Goal: Navigation & Orientation: Understand site structure

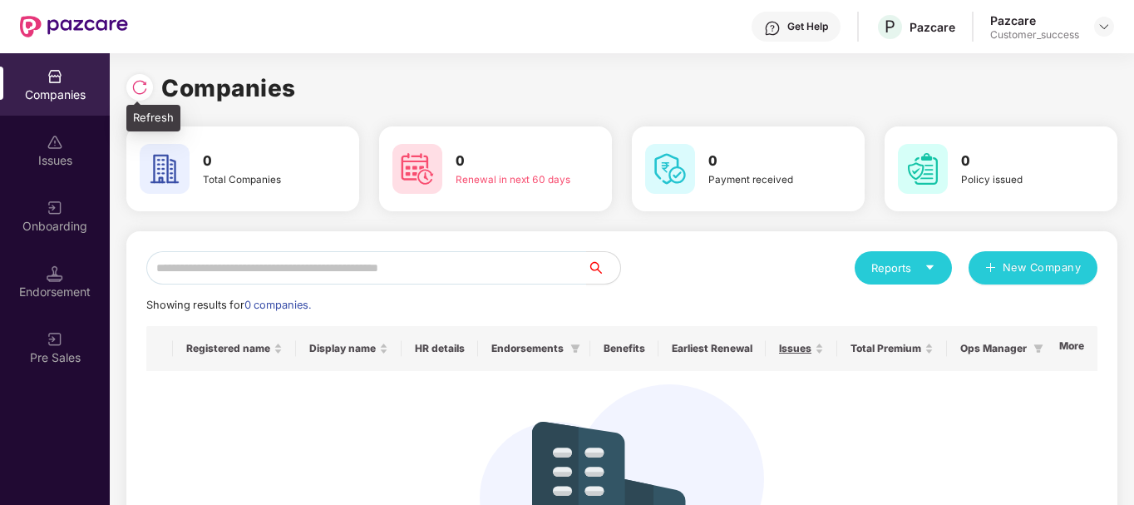
click at [133, 74] on div at bounding box center [143, 85] width 35 height 31
click at [135, 85] on img at bounding box center [139, 87] width 17 height 17
click at [140, 84] on img at bounding box center [139, 87] width 17 height 17
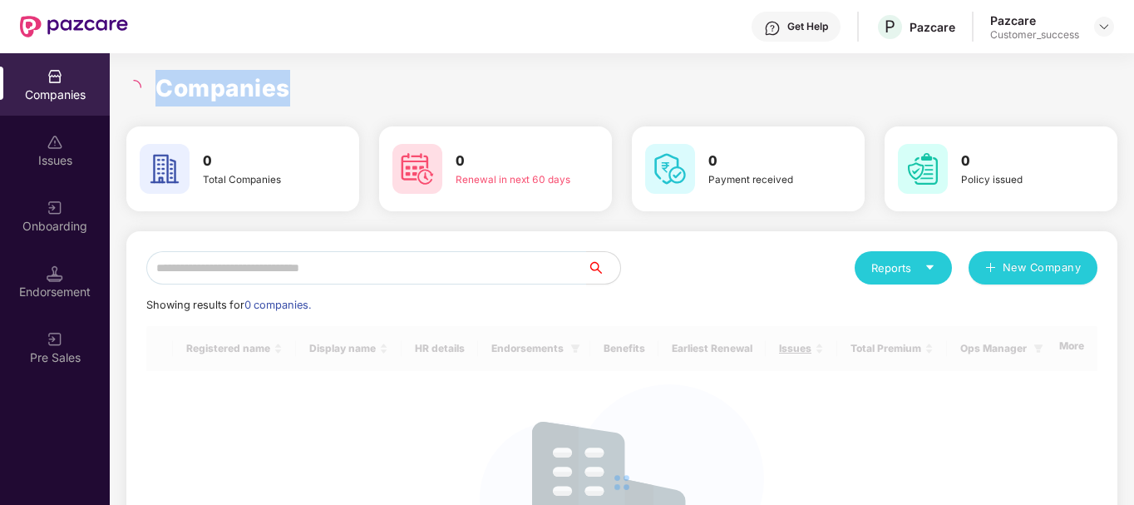
click at [140, 84] on icon "loading" at bounding box center [137, 84] width 9 height 9
click at [140, 84] on icon "loading" at bounding box center [133, 87] width 15 height 15
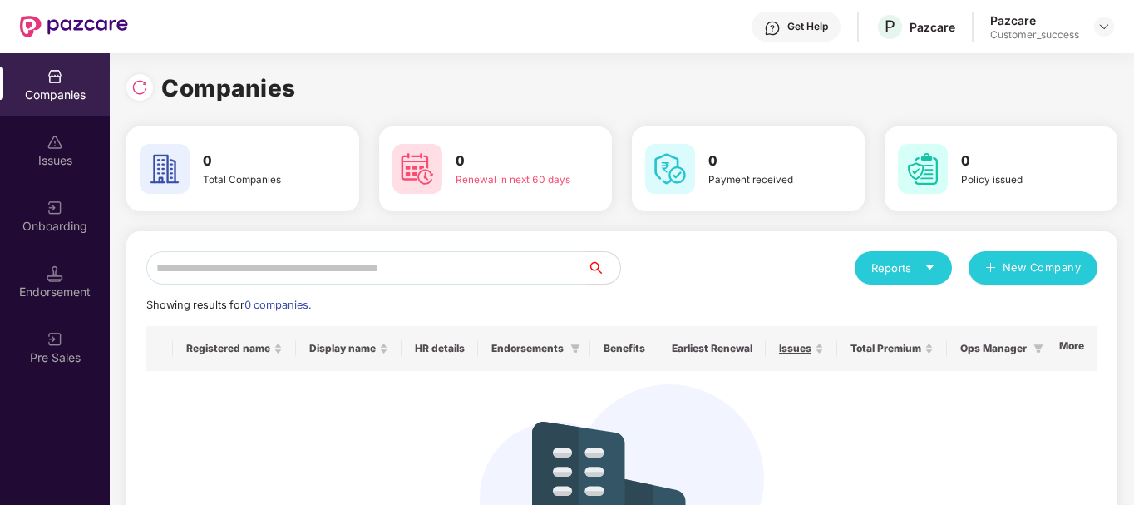
click at [375, 51] on div "Get Help P Pazcare Pazcare Customer_success" at bounding box center [621, 26] width 986 height 53
click at [372, 74] on div "Companies" at bounding box center [621, 88] width 991 height 37
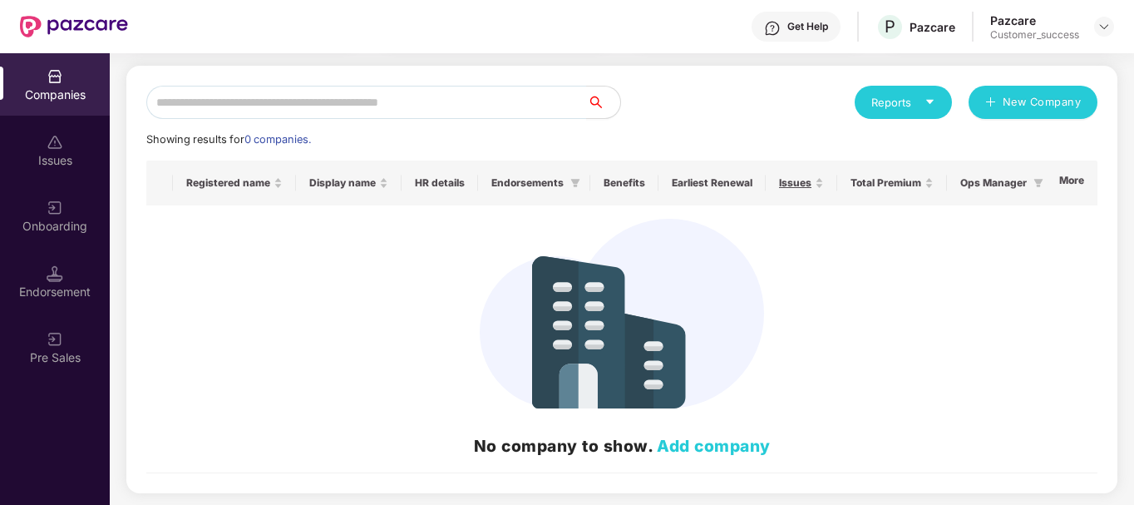
click at [49, 174] on div "Issues" at bounding box center [55, 150] width 110 height 62
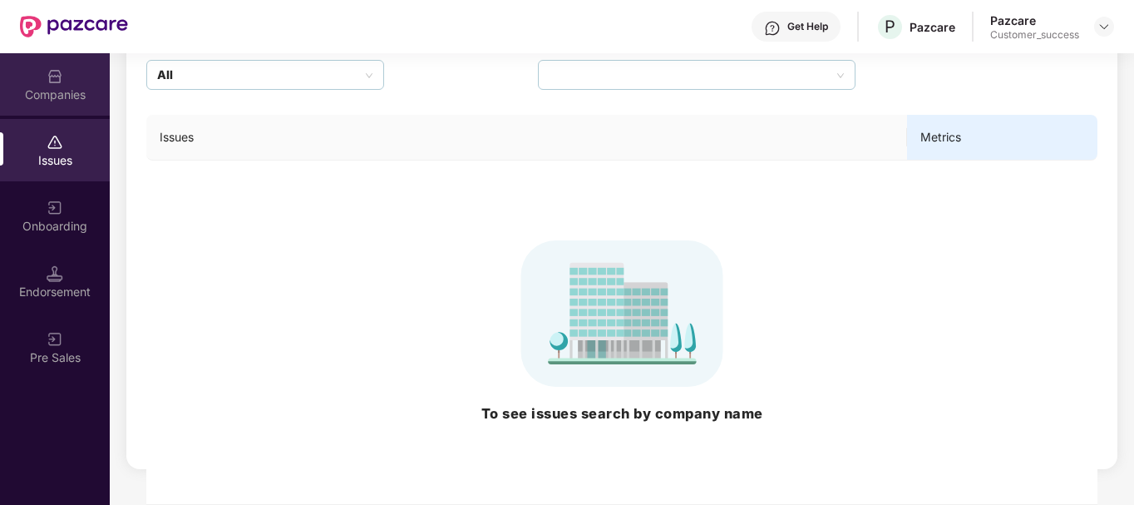
scroll to position [160, 0]
click at [50, 101] on div "Companies" at bounding box center [55, 94] width 110 height 17
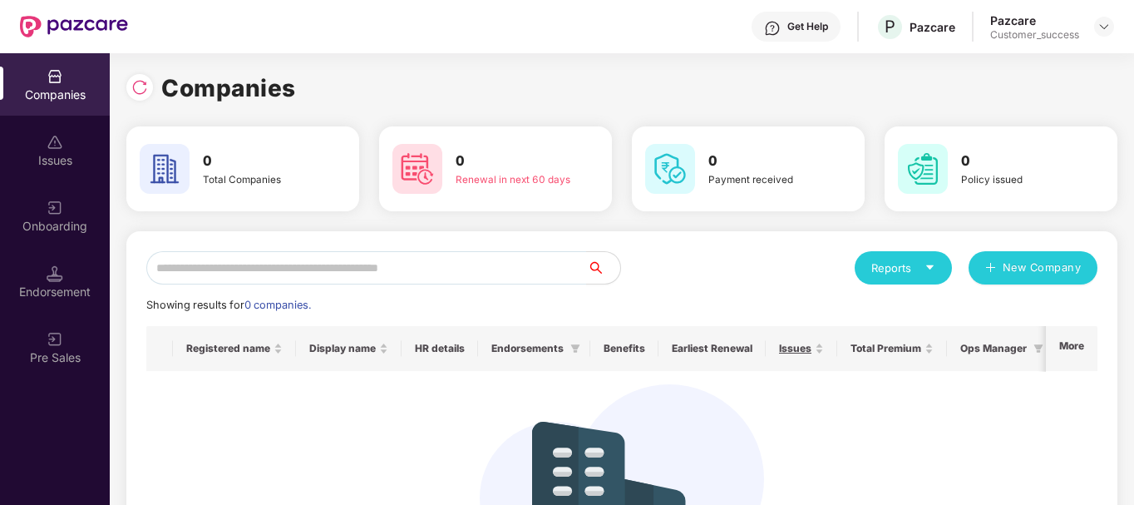
click at [50, 101] on div "Companies" at bounding box center [55, 94] width 110 height 17
click at [740, 263] on div "Reports New Company" at bounding box center [859, 267] width 475 height 33
click at [142, 86] on img at bounding box center [139, 87] width 17 height 17
click at [499, 4] on div "Get Help P Pazcare Pazcare Customer_success" at bounding box center [621, 26] width 986 height 53
click at [502, 210] on div "0 Renewal in next 60 days" at bounding box center [495, 168] width 233 height 85
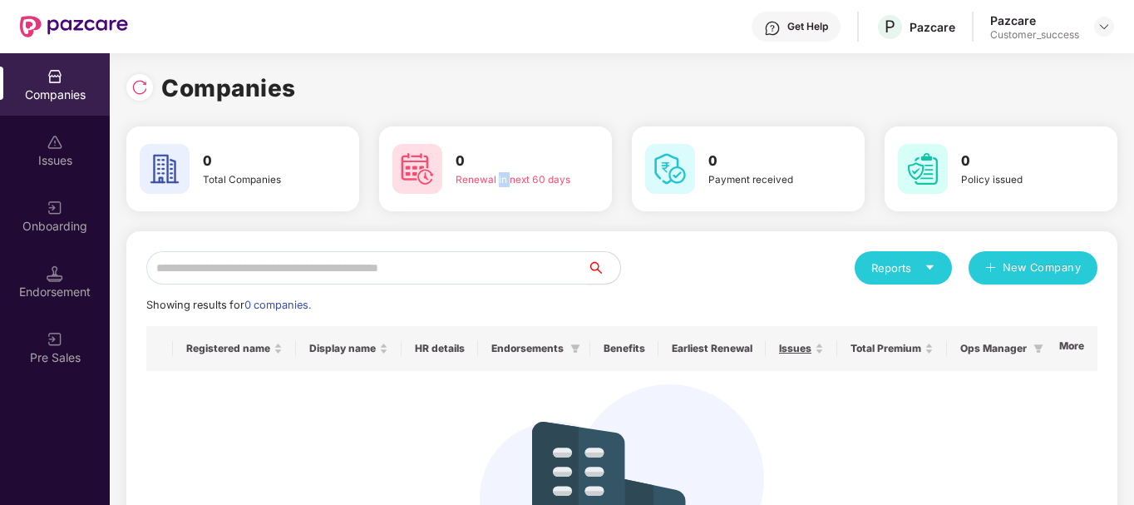
click at [502, 210] on div "0 Renewal in next 60 days" at bounding box center [495, 168] width 233 height 85
click at [337, 175] on div "0 Total Companies" at bounding box center [242, 169] width 219 height 58
click at [484, 155] on h3 "0" at bounding box center [512, 161] width 115 height 22
click at [692, 166] on img at bounding box center [670, 169] width 50 height 50
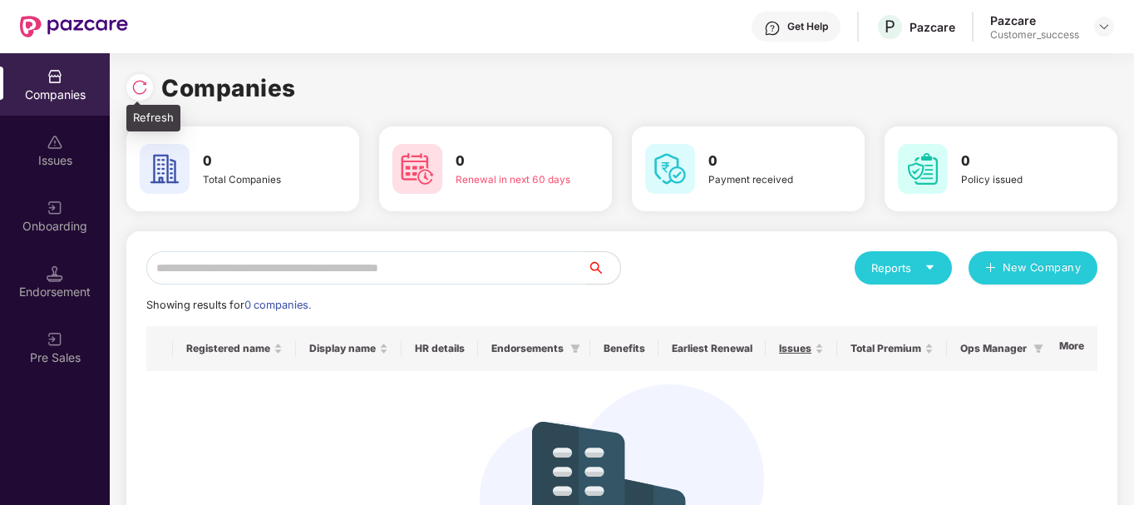
click at [135, 96] on div at bounding box center [139, 87] width 27 height 27
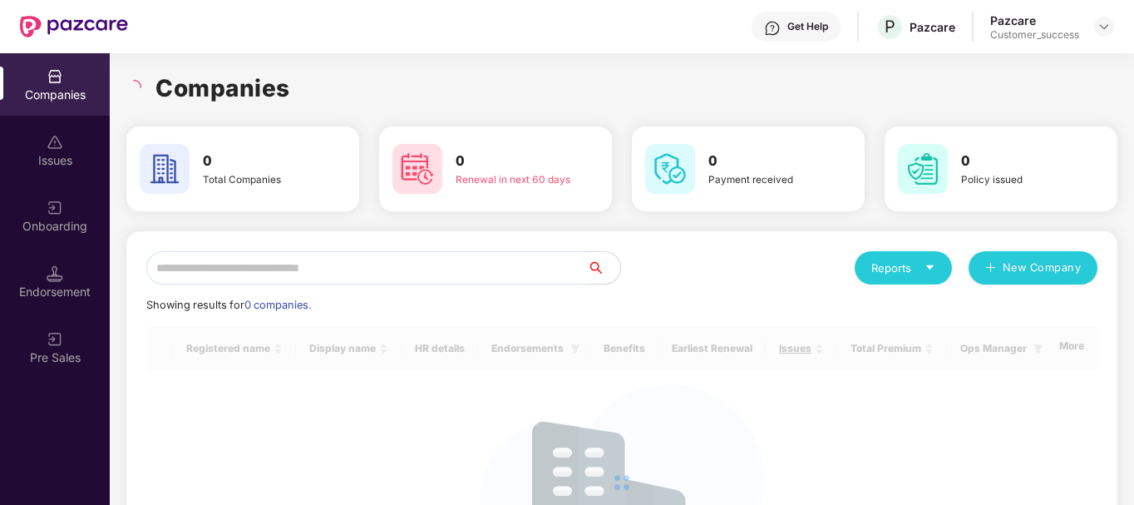
click at [214, 105] on h1 "Companies" at bounding box center [222, 88] width 135 height 37
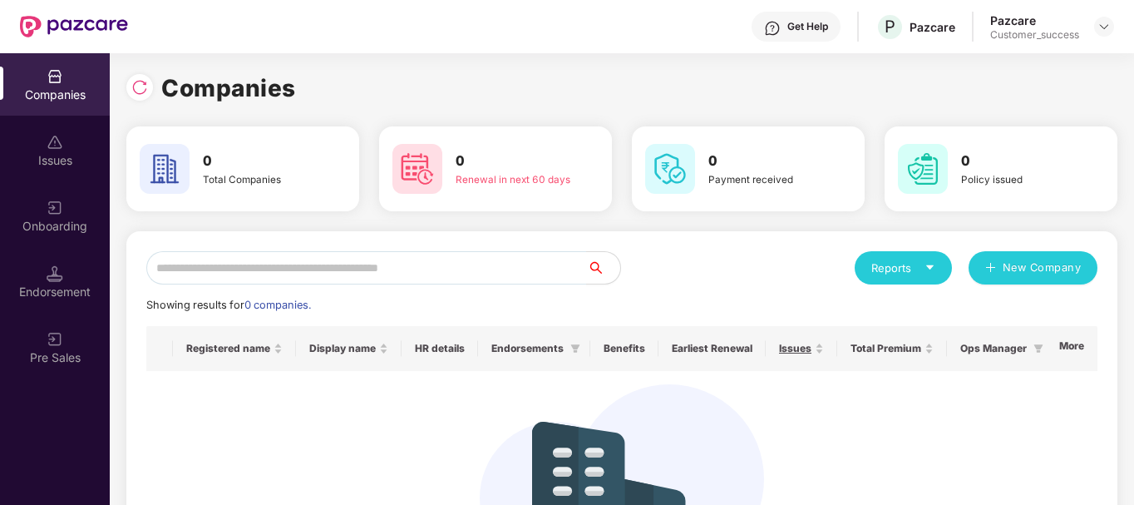
click at [285, 91] on h1 "Companies" at bounding box center [228, 88] width 135 height 37
click at [283, 90] on h1 "Companies" at bounding box center [228, 88] width 135 height 37
drag, startPoint x: 277, startPoint y: 86, endPoint x: 380, endPoint y: 57, distance: 107.3
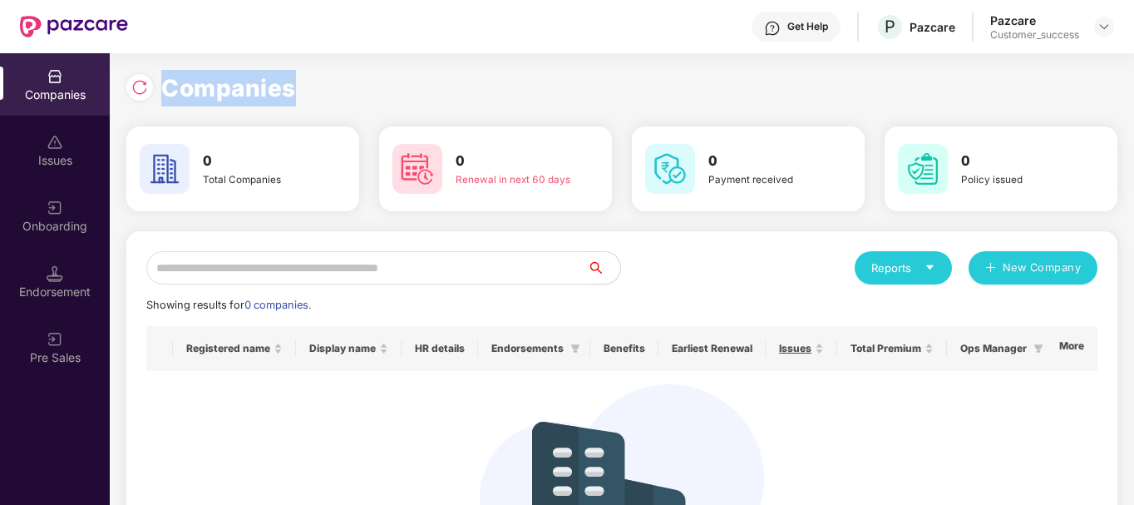
click at [380, 57] on div "Companies 0 Total Companies 0 Renewal in next 60 days 0 Payment received 0 Poli…" at bounding box center [621, 362] width 991 height 618
click at [355, 77] on div "Companies" at bounding box center [621, 88] width 991 height 37
